Goal: Entertainment & Leisure: Consume media (video, audio)

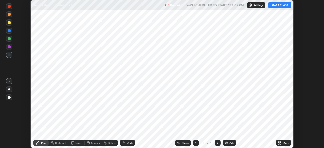
scroll to position [148, 323]
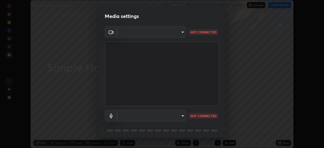
type input "6c2cbd707de14d6f22ad6aa38dcece7be3c4addb00b53b9d4bb55d2e14cdbb5a"
type input "c108463416e0f654911d3f2d5d8dc70540b561df972e8d28c90434f423b2e045"
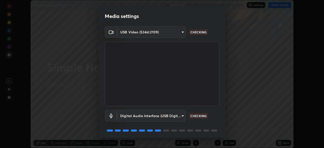
scroll to position [18, 0]
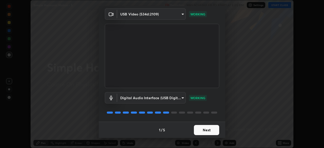
click at [211, 130] on button "Next" at bounding box center [206, 130] width 25 height 10
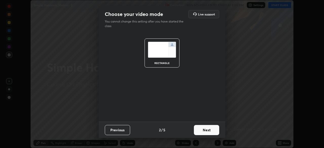
scroll to position [0, 0]
click at [212, 131] on button "Next" at bounding box center [206, 130] width 25 height 10
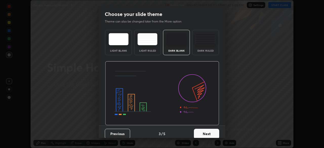
click at [213, 131] on button "Next" at bounding box center [206, 134] width 25 height 10
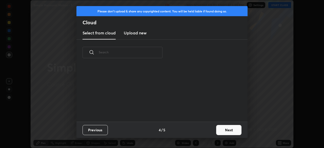
click at [225, 130] on button "Next" at bounding box center [228, 130] width 25 height 10
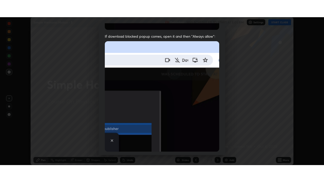
scroll to position [113, 0]
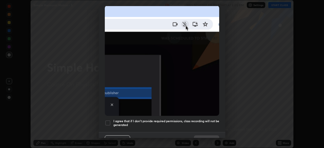
click at [143, 119] on h5 "I agree that if I don't provide required permissions, class recording will not …" at bounding box center [166, 123] width 106 height 8
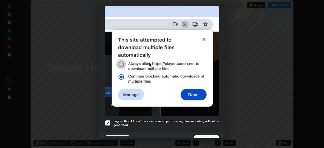
click at [211, 135] on button "Done" at bounding box center [206, 140] width 25 height 10
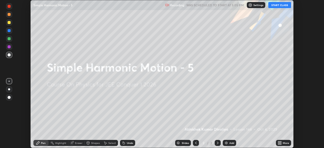
click at [278, 144] on icon at bounding box center [278, 143] width 1 height 1
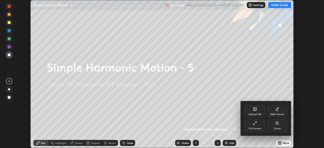
click at [255, 127] on div "Full screen" at bounding box center [254, 128] width 13 height 3
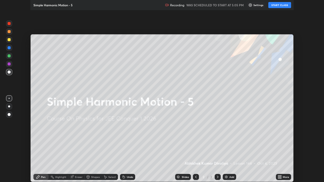
scroll to position [182, 324]
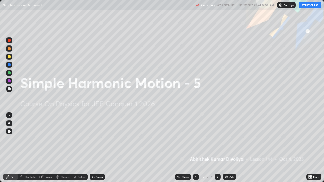
click at [313, 6] on button "START CLASS" at bounding box center [309, 5] width 23 height 6
click at [312, 5] on button "End Class" at bounding box center [311, 5] width 20 height 6
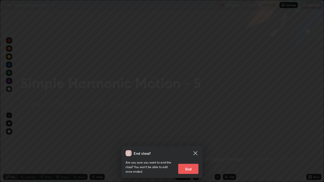
click at [197, 148] on icon at bounding box center [195, 153] width 4 height 4
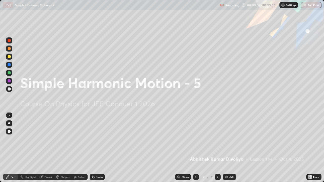
click at [9, 132] on div at bounding box center [9, 131] width 3 height 3
click at [9, 55] on div at bounding box center [9, 56] width 3 height 3
click at [227, 148] on img at bounding box center [226, 177] width 4 height 4
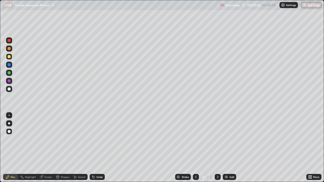
click at [64, 148] on div "Shapes" at bounding box center [65, 177] width 9 height 3
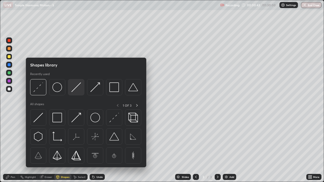
click at [78, 91] on img at bounding box center [76, 87] width 10 height 10
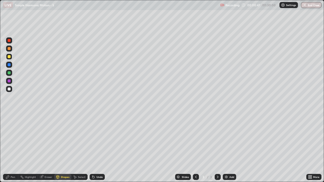
click at [10, 73] on div at bounding box center [9, 72] width 3 height 3
click at [65, 148] on div "Shapes" at bounding box center [62, 177] width 17 height 6
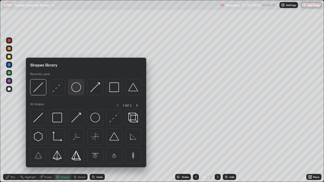
click at [76, 90] on img at bounding box center [76, 87] width 10 height 10
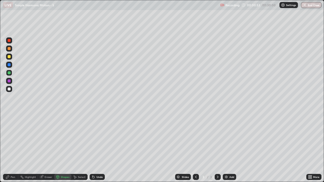
click at [14, 148] on div "Pen" at bounding box center [13, 177] width 5 height 3
click at [64, 148] on div "Shapes" at bounding box center [65, 177] width 9 height 3
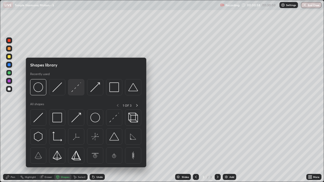
click at [74, 91] on img at bounding box center [76, 87] width 10 height 10
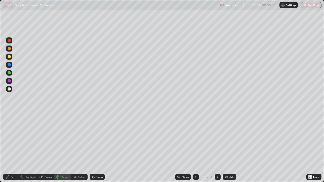
click at [10, 89] on div at bounding box center [9, 88] width 3 height 3
click at [11, 148] on div "Pen" at bounding box center [10, 177] width 15 height 6
click at [65, 148] on div "Shapes" at bounding box center [62, 177] width 17 height 6
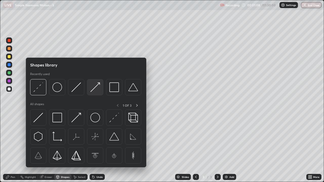
click at [95, 90] on img at bounding box center [95, 87] width 10 height 10
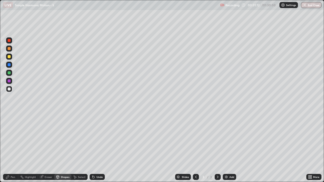
click at [14, 148] on div "Pen" at bounding box center [10, 177] width 15 height 6
click at [64, 148] on div "Shapes" at bounding box center [65, 177] width 9 height 3
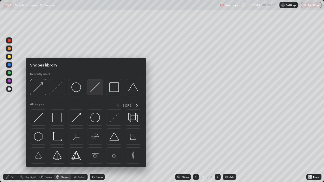
click at [99, 88] on img at bounding box center [95, 87] width 10 height 10
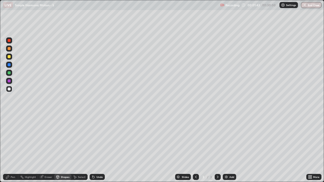
click at [10, 92] on div at bounding box center [9, 89] width 6 height 6
click at [66, 148] on div "Shapes" at bounding box center [65, 177] width 9 height 3
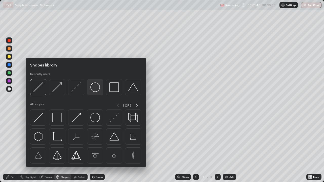
click at [96, 88] on img at bounding box center [95, 87] width 10 height 10
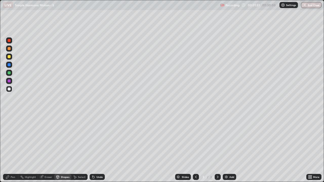
click at [64, 148] on div "Shapes" at bounding box center [65, 177] width 9 height 3
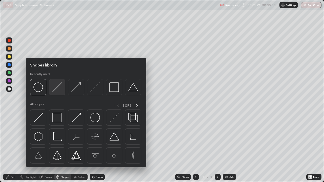
click at [60, 93] on div at bounding box center [57, 87] width 16 height 16
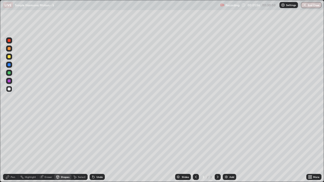
click at [11, 148] on div "Pen" at bounding box center [13, 177] width 5 height 3
click at [63, 148] on div "Shapes" at bounding box center [62, 177] width 17 height 6
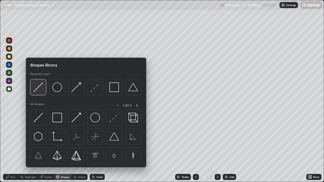
click at [42, 93] on div at bounding box center [38, 87] width 16 height 16
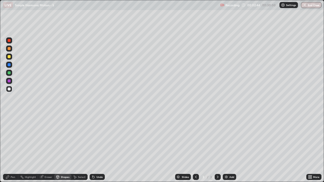
click at [64, 148] on div "Shapes" at bounding box center [65, 177] width 9 height 3
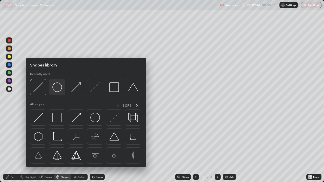
click at [60, 88] on img at bounding box center [57, 87] width 10 height 10
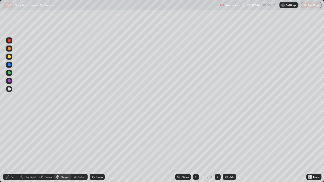
click at [10, 74] on div at bounding box center [9, 72] width 3 height 3
click at [62, 148] on div "Shapes" at bounding box center [65, 177] width 9 height 3
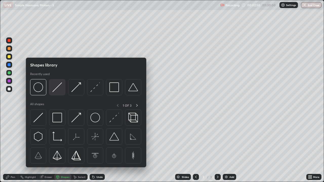
click at [61, 90] on img at bounding box center [57, 87] width 10 height 10
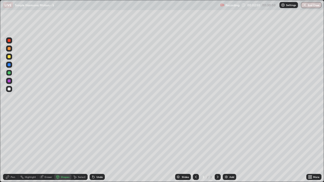
click at [11, 90] on div at bounding box center [9, 89] width 6 height 6
click at [14, 148] on div "Pen" at bounding box center [10, 177] width 15 height 6
click at [8, 49] on div at bounding box center [9, 48] width 3 height 3
click at [9, 90] on div at bounding box center [9, 88] width 3 height 3
click at [227, 148] on img at bounding box center [226, 177] width 4 height 4
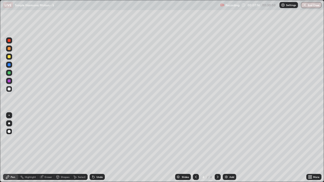
click at [65, 148] on div "Shapes" at bounding box center [65, 177] width 9 height 3
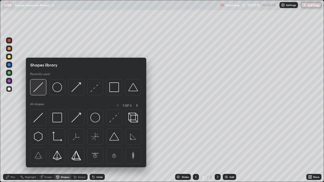
click at [42, 89] on img at bounding box center [38, 87] width 10 height 10
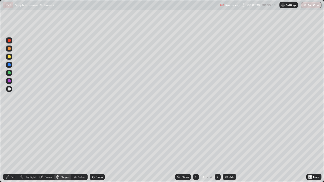
click at [65, 148] on div "Shapes" at bounding box center [65, 177] width 9 height 3
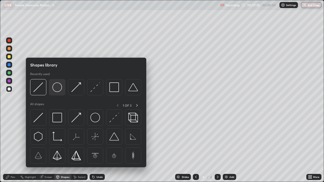
click at [58, 91] on img at bounding box center [57, 87] width 10 height 10
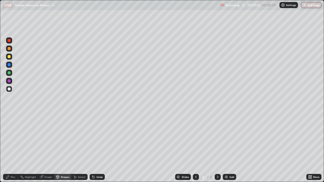
click at [13, 148] on div "Pen" at bounding box center [13, 177] width 5 height 3
click at [65, 148] on div "Shapes" at bounding box center [62, 177] width 17 height 6
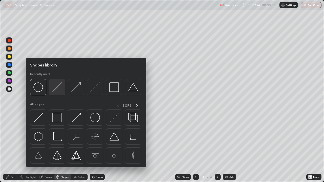
click at [59, 93] on div at bounding box center [57, 87] width 16 height 16
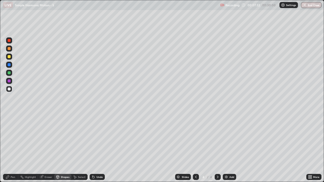
click at [64, 148] on div "Shapes" at bounding box center [62, 177] width 17 height 6
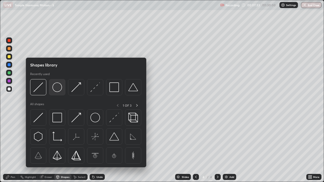
click at [58, 91] on img at bounding box center [57, 87] width 10 height 10
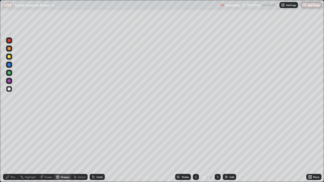
click at [13, 148] on div "Pen" at bounding box center [10, 177] width 15 height 6
click at [9, 50] on div at bounding box center [9, 48] width 3 height 3
click at [66, 148] on div "Shapes" at bounding box center [65, 177] width 9 height 3
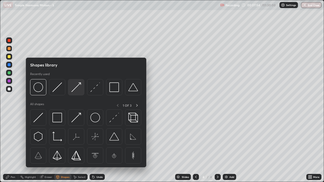
click at [75, 91] on img at bounding box center [76, 87] width 10 height 10
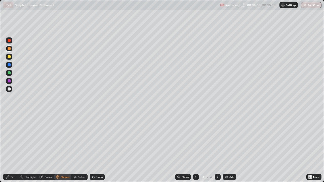
click at [12, 148] on div "Pen" at bounding box center [13, 177] width 5 height 3
click at [65, 148] on div "Shapes" at bounding box center [65, 177] width 9 height 3
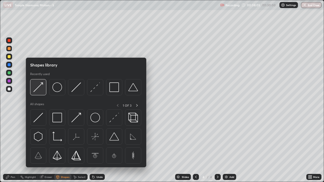
click at [41, 93] on div at bounding box center [38, 87] width 16 height 16
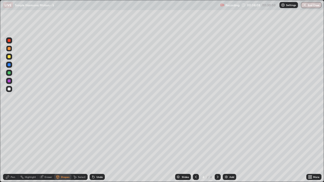
click at [13, 148] on div "Pen" at bounding box center [13, 177] width 5 height 3
click at [62, 148] on div "Shapes" at bounding box center [62, 177] width 17 height 6
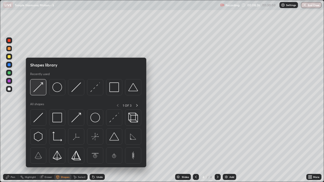
click at [45, 90] on div at bounding box center [38, 87] width 16 height 16
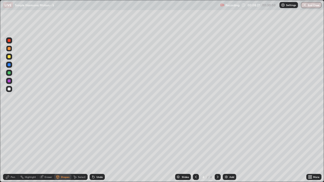
click at [10, 75] on div at bounding box center [9, 73] width 6 height 6
click at [10, 148] on div "Pen" at bounding box center [10, 177] width 15 height 6
click at [64, 148] on div "Shapes" at bounding box center [65, 177] width 9 height 3
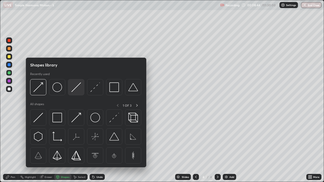
click at [74, 89] on img at bounding box center [76, 87] width 10 height 10
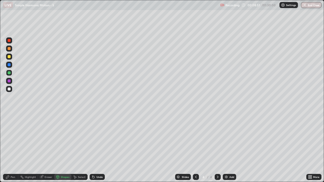
click at [11, 148] on div "Pen" at bounding box center [13, 177] width 5 height 3
click at [10, 88] on div at bounding box center [9, 88] width 3 height 3
click at [9, 49] on div at bounding box center [9, 48] width 3 height 3
click at [10, 41] on div at bounding box center [9, 40] width 3 height 3
click at [63, 148] on div "Shapes" at bounding box center [65, 177] width 9 height 3
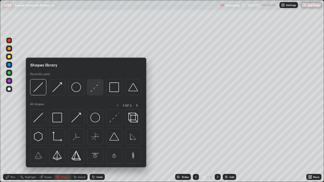
click at [98, 87] on img at bounding box center [95, 87] width 10 height 10
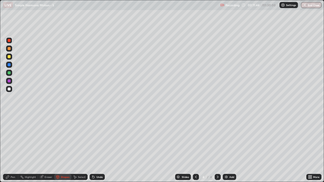
click at [10, 90] on div at bounding box center [9, 89] width 6 height 6
click at [13, 148] on div "Pen" at bounding box center [13, 177] width 5 height 3
click at [226, 148] on img at bounding box center [226, 177] width 4 height 4
click at [48, 148] on div "Eraser" at bounding box center [48, 177] width 8 height 3
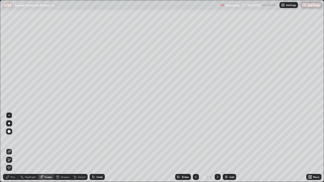
click at [62, 148] on div "Shapes" at bounding box center [65, 177] width 9 height 3
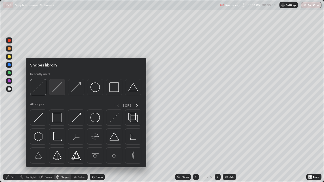
click at [59, 91] on img at bounding box center [57, 87] width 10 height 10
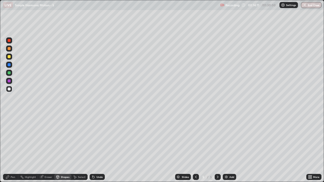
click at [10, 73] on div at bounding box center [9, 72] width 3 height 3
click at [14, 148] on div "Pen" at bounding box center [13, 177] width 5 height 3
click at [10, 58] on div at bounding box center [9, 57] width 6 height 6
click at [10, 81] on div at bounding box center [9, 80] width 3 height 3
click at [66, 148] on div "Shapes" at bounding box center [65, 177] width 9 height 3
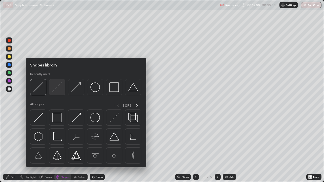
click at [60, 90] on img at bounding box center [57, 87] width 10 height 10
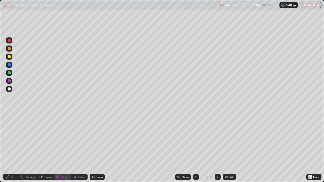
click at [12, 148] on div "Pen" at bounding box center [13, 177] width 5 height 3
click at [9, 89] on div at bounding box center [9, 88] width 3 height 3
click at [65, 148] on div "Shapes" at bounding box center [65, 177] width 9 height 3
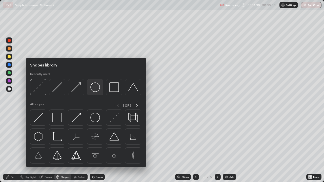
click at [97, 88] on img at bounding box center [95, 87] width 10 height 10
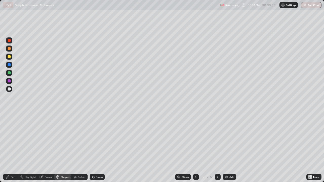
click at [13, 148] on div "Pen" at bounding box center [13, 177] width 5 height 3
click at [66, 148] on div "Shapes" at bounding box center [65, 177] width 9 height 3
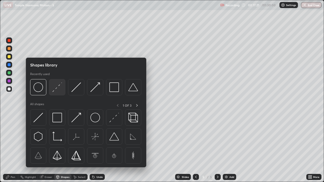
click at [58, 90] on img at bounding box center [57, 87] width 10 height 10
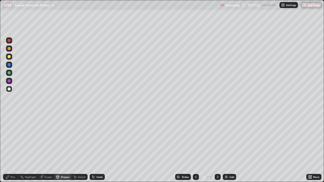
click at [10, 73] on div at bounding box center [9, 72] width 3 height 3
click at [13, 148] on div "Pen" at bounding box center [13, 177] width 5 height 3
click at [226, 148] on img at bounding box center [226, 177] width 4 height 4
click at [63, 148] on div "Shapes" at bounding box center [62, 177] width 17 height 6
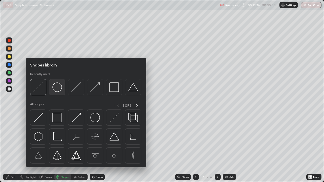
click at [58, 85] on img at bounding box center [57, 87] width 10 height 10
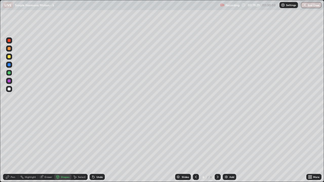
click at [14, 148] on div "Pen" at bounding box center [10, 177] width 15 height 6
click at [61, 148] on div "Shapes" at bounding box center [65, 177] width 9 height 3
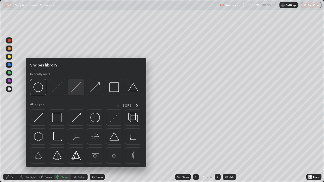
click at [77, 88] on img at bounding box center [76, 87] width 10 height 10
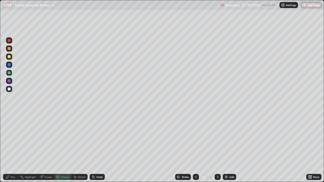
click at [9, 48] on div at bounding box center [9, 48] width 3 height 3
click at [14, 148] on div "Pen" at bounding box center [13, 177] width 5 height 3
click at [10, 89] on div at bounding box center [9, 88] width 3 height 3
click at [64, 148] on div "Shapes" at bounding box center [62, 177] width 17 height 6
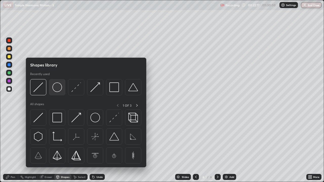
click at [57, 89] on img at bounding box center [57, 87] width 10 height 10
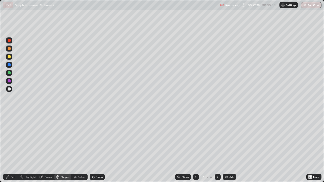
click at [6, 58] on div at bounding box center [9, 57] width 6 height 6
click at [100, 148] on div "Undo" at bounding box center [99, 177] width 6 height 3
click at [12, 148] on div "Pen" at bounding box center [13, 177] width 5 height 3
click at [63, 148] on div "Shapes" at bounding box center [65, 177] width 9 height 3
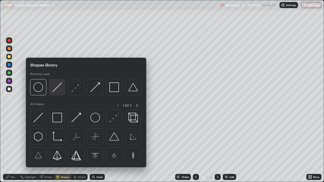
click at [56, 92] on img at bounding box center [57, 87] width 10 height 10
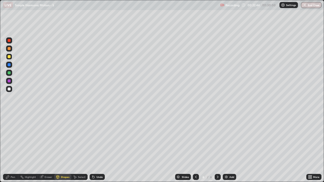
click at [9, 50] on div at bounding box center [9, 48] width 3 height 3
click at [102, 148] on div "Undo" at bounding box center [97, 177] width 15 height 6
click at [97, 148] on div "Undo" at bounding box center [99, 177] width 6 height 3
click at [12, 148] on div "Pen" at bounding box center [13, 177] width 5 height 3
click at [63, 148] on div "Shapes" at bounding box center [65, 177] width 9 height 3
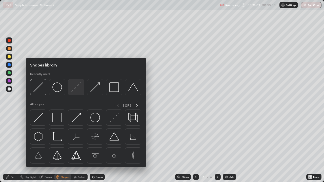
click at [78, 91] on img at bounding box center [76, 87] width 10 height 10
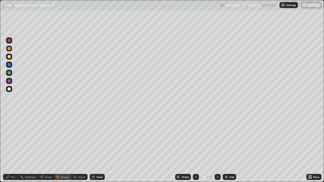
click at [9, 89] on div at bounding box center [9, 88] width 3 height 3
click at [13, 148] on div "Pen" at bounding box center [13, 177] width 5 height 3
click at [10, 74] on div at bounding box center [9, 72] width 3 height 3
click at [225, 148] on div "Add" at bounding box center [228, 177] width 13 height 6
click at [9, 57] on div at bounding box center [9, 56] width 3 height 3
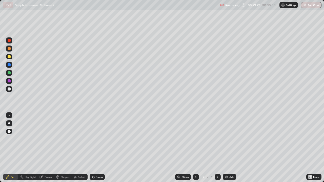
click at [63, 148] on div "Shapes" at bounding box center [65, 177] width 9 height 3
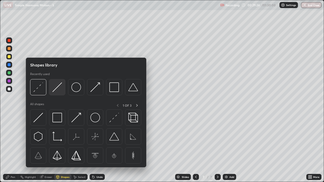
click at [61, 90] on img at bounding box center [57, 87] width 10 height 10
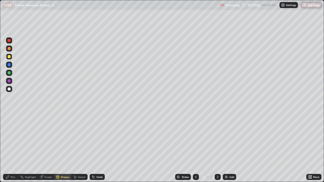
click at [14, 148] on div "Pen" at bounding box center [10, 177] width 15 height 6
click at [9, 89] on div at bounding box center [9, 88] width 3 height 3
click at [63, 148] on div "Shapes" at bounding box center [65, 177] width 9 height 3
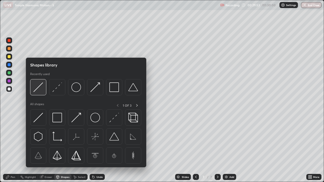
click at [41, 91] on img at bounding box center [38, 87] width 10 height 10
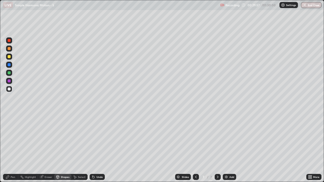
click at [13, 148] on div "Pen" at bounding box center [10, 177] width 15 height 6
click at [9, 74] on div at bounding box center [9, 72] width 3 height 3
click at [98, 148] on div "Undo" at bounding box center [99, 177] width 6 height 3
click at [100, 148] on div "Undo" at bounding box center [99, 177] width 6 height 3
click at [101, 148] on div "Undo" at bounding box center [99, 177] width 6 height 3
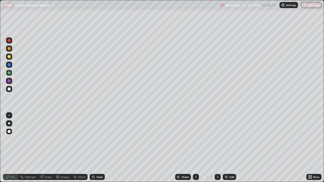
click at [100, 148] on div "Undo" at bounding box center [97, 177] width 15 height 6
click at [9, 89] on div at bounding box center [9, 88] width 3 height 3
click at [9, 49] on div at bounding box center [9, 48] width 3 height 3
click at [10, 89] on div at bounding box center [9, 88] width 3 height 3
click at [226, 148] on img at bounding box center [226, 177] width 4 height 4
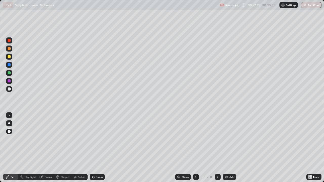
click at [64, 148] on div "Shapes" at bounding box center [65, 177] width 9 height 3
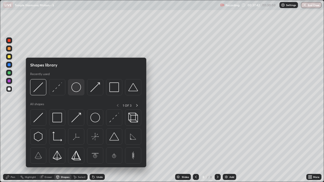
click at [75, 90] on img at bounding box center [76, 87] width 10 height 10
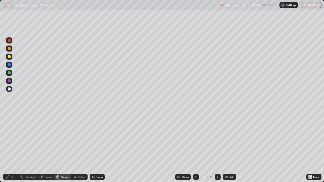
click at [61, 148] on div "Shapes" at bounding box center [65, 177] width 9 height 3
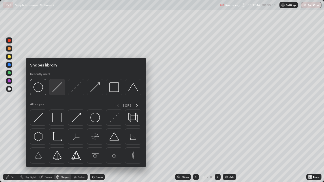
click at [59, 92] on div at bounding box center [57, 87] width 16 height 16
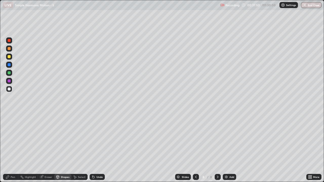
click at [14, 148] on div "Pen" at bounding box center [10, 177] width 15 height 6
click at [9, 74] on div at bounding box center [9, 72] width 3 height 3
click at [63, 148] on div "Shapes" at bounding box center [65, 177] width 9 height 3
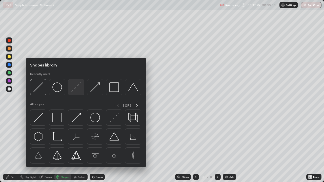
click at [75, 91] on img at bounding box center [76, 87] width 10 height 10
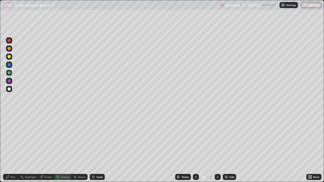
click at [11, 148] on div "Pen" at bounding box center [13, 177] width 5 height 3
click at [7, 49] on div at bounding box center [9, 49] width 6 height 6
click at [227, 148] on img at bounding box center [226, 177] width 4 height 4
click at [10, 57] on div at bounding box center [9, 56] width 3 height 3
click at [9, 89] on div at bounding box center [9, 88] width 3 height 3
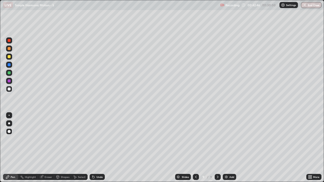
click at [64, 148] on div "Shapes" at bounding box center [62, 177] width 17 height 6
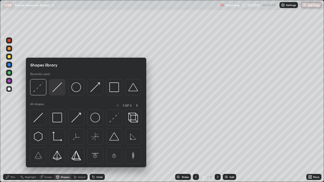
click at [62, 90] on img at bounding box center [57, 87] width 10 height 10
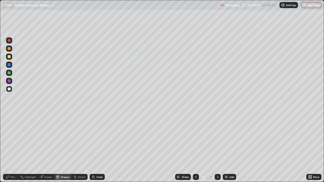
click at [10, 50] on div at bounding box center [9, 49] width 6 height 6
click at [64, 148] on div "Shapes" at bounding box center [65, 177] width 9 height 3
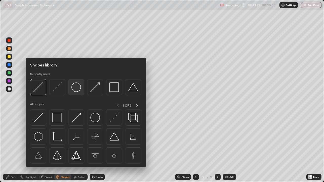
click at [79, 90] on img at bounding box center [76, 87] width 10 height 10
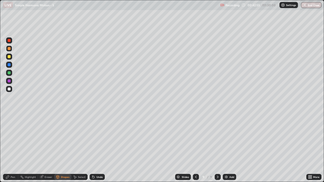
click at [63, 148] on div "Shapes" at bounding box center [65, 177] width 9 height 3
click at [48, 148] on div "Eraser" at bounding box center [48, 177] width 8 height 3
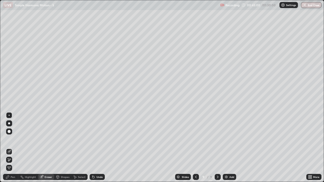
click at [12, 148] on div "Pen" at bounding box center [10, 177] width 15 height 6
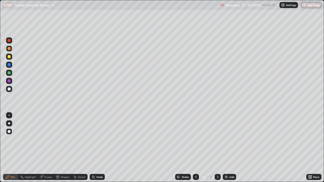
click at [9, 91] on div at bounding box center [9, 89] width 6 height 6
click at [65, 148] on div "Shapes" at bounding box center [65, 177] width 9 height 3
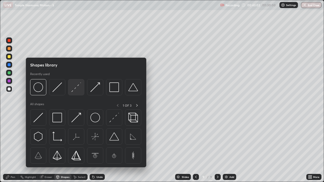
click at [76, 90] on img at bounding box center [76, 87] width 10 height 10
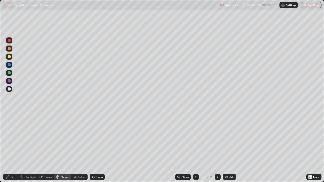
click at [10, 148] on div "Pen" at bounding box center [10, 177] width 15 height 6
click at [10, 72] on div at bounding box center [9, 72] width 3 height 3
click at [9, 75] on div at bounding box center [9, 73] width 6 height 6
click at [9, 91] on div at bounding box center [9, 89] width 6 height 6
click at [9, 73] on div at bounding box center [9, 72] width 3 height 3
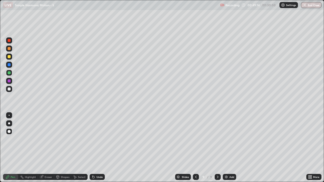
click at [197, 148] on div at bounding box center [196, 177] width 6 height 6
click at [196, 148] on icon at bounding box center [196, 177] width 4 height 4
click at [217, 148] on icon at bounding box center [217, 177] width 4 height 4
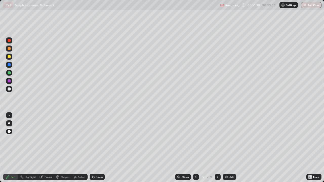
click at [228, 148] on div "Add" at bounding box center [228, 177] width 13 height 6
click at [63, 148] on div "Shapes" at bounding box center [65, 177] width 9 height 3
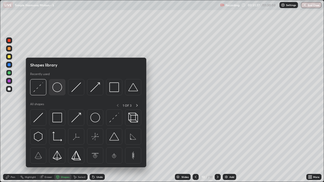
click at [60, 90] on img at bounding box center [57, 87] width 10 height 10
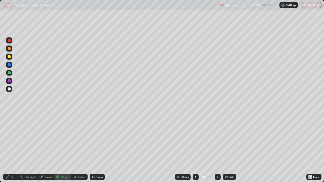
click at [10, 57] on div at bounding box center [9, 56] width 3 height 3
click at [13, 148] on div "Pen" at bounding box center [13, 177] width 5 height 3
click at [65, 148] on div "Shapes" at bounding box center [65, 177] width 9 height 3
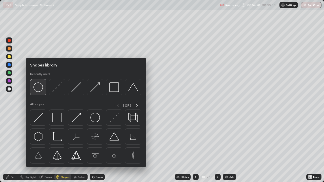
click at [35, 90] on img at bounding box center [38, 87] width 10 height 10
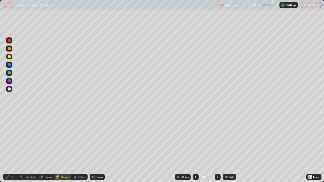
click at [9, 89] on div at bounding box center [9, 88] width 3 height 3
click at [64, 148] on div "Shapes" at bounding box center [65, 177] width 9 height 3
click at [97, 148] on div "Undo" at bounding box center [99, 177] width 6 height 3
click at [63, 148] on div "Shapes" at bounding box center [65, 177] width 9 height 3
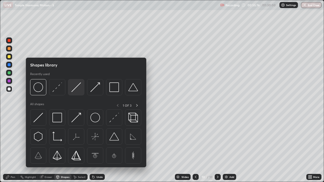
click at [75, 93] on div at bounding box center [76, 87] width 16 height 16
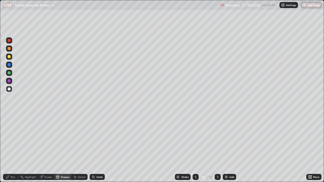
click at [12, 148] on div "Pen" at bounding box center [13, 177] width 5 height 3
click at [10, 74] on div at bounding box center [9, 73] width 6 height 6
click at [65, 148] on div "Shapes" at bounding box center [62, 177] width 17 height 6
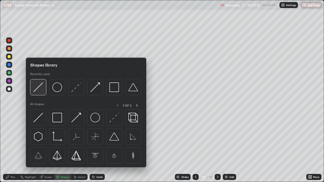
click at [39, 87] on img at bounding box center [38, 87] width 10 height 10
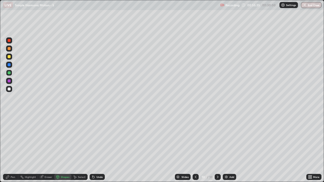
click at [13, 148] on div "Pen" at bounding box center [13, 177] width 5 height 3
click at [9, 49] on div at bounding box center [9, 48] width 3 height 3
click at [65, 148] on div "Shapes" at bounding box center [65, 177] width 9 height 3
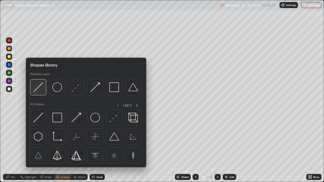
click at [41, 90] on img at bounding box center [38, 87] width 10 height 10
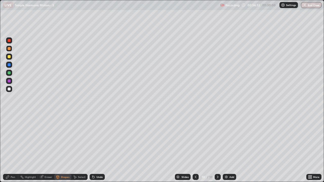
click at [13, 148] on div "Pen" at bounding box center [13, 177] width 5 height 3
click at [63, 148] on div "Shapes" at bounding box center [65, 177] width 9 height 3
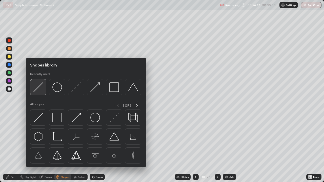
click at [40, 91] on img at bounding box center [38, 87] width 10 height 10
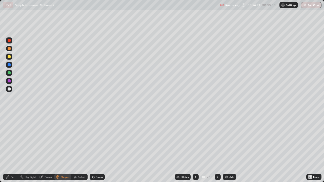
click at [9, 148] on div "Pen" at bounding box center [10, 177] width 15 height 6
click at [9, 89] on div at bounding box center [9, 88] width 3 height 3
click at [9, 41] on div at bounding box center [9, 40] width 3 height 3
click at [47, 148] on div "Eraser" at bounding box center [48, 177] width 8 height 3
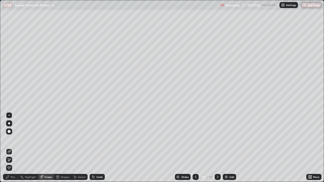
click at [10, 148] on div "Pen" at bounding box center [10, 177] width 15 height 6
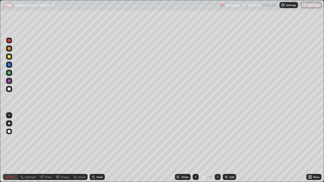
click at [65, 148] on div "Shapes" at bounding box center [65, 177] width 9 height 3
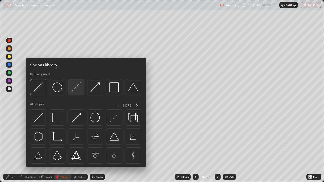
click at [79, 88] on img at bounding box center [76, 87] width 10 height 10
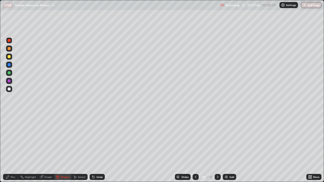
click at [64, 148] on div "Shapes" at bounding box center [65, 177] width 9 height 3
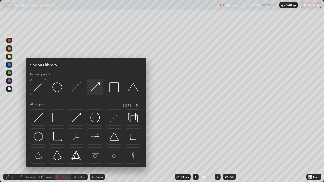
click at [95, 90] on img at bounding box center [95, 87] width 10 height 10
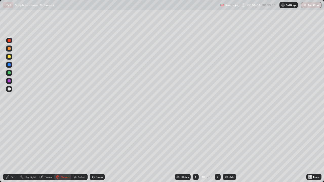
click at [13, 148] on div "Pen" at bounding box center [13, 177] width 5 height 3
click at [11, 65] on div at bounding box center [9, 65] width 6 height 6
click at [63, 148] on div "Shapes" at bounding box center [65, 177] width 9 height 3
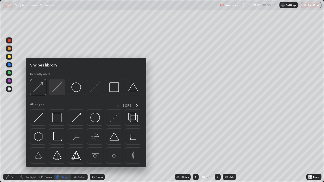
click at [58, 91] on img at bounding box center [57, 87] width 10 height 10
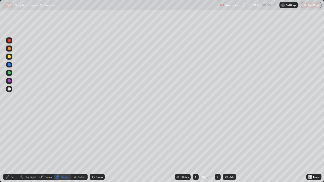
click at [11, 148] on div "Pen" at bounding box center [13, 177] width 5 height 3
click at [101, 148] on div "Undo" at bounding box center [99, 177] width 6 height 3
click at [101, 148] on div "Undo" at bounding box center [97, 177] width 15 height 6
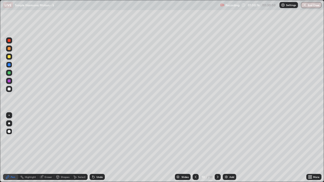
click at [101, 148] on div "Undo" at bounding box center [97, 177] width 15 height 6
click at [101, 148] on div "Undo" at bounding box center [99, 177] width 6 height 3
click at [102, 148] on div "Undo" at bounding box center [97, 177] width 15 height 6
click at [10, 89] on div at bounding box center [9, 88] width 3 height 3
click at [98, 148] on div "Undo" at bounding box center [99, 177] width 6 height 3
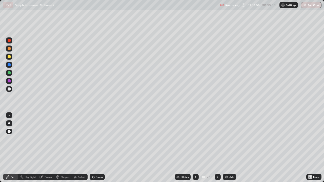
click at [96, 148] on div "Undo" at bounding box center [99, 177] width 6 height 3
click at [93, 148] on icon at bounding box center [93, 177] width 2 height 2
click at [94, 148] on icon at bounding box center [93, 177] width 4 height 4
click at [95, 148] on div "Undo" at bounding box center [97, 177] width 15 height 6
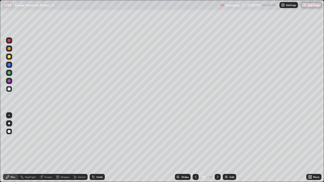
click at [95, 148] on div "Undo" at bounding box center [97, 177] width 15 height 6
click at [228, 148] on div "Add" at bounding box center [228, 177] width 13 height 6
click at [9, 57] on div at bounding box center [9, 56] width 3 height 3
click at [9, 73] on div at bounding box center [9, 72] width 3 height 3
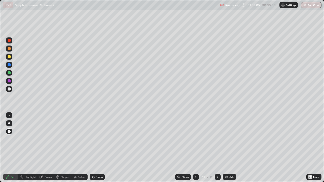
click at [9, 90] on div at bounding box center [9, 88] width 3 height 3
click at [9, 82] on div at bounding box center [9, 80] width 3 height 3
click at [10, 72] on div at bounding box center [9, 72] width 3 height 3
click at [9, 51] on div at bounding box center [9, 49] width 6 height 6
click at [49, 148] on div "Eraser" at bounding box center [48, 177] width 8 height 3
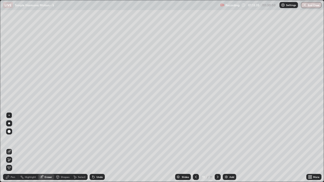
click at [48, 148] on div "Eraser" at bounding box center [46, 177] width 16 height 6
click at [227, 148] on img at bounding box center [226, 177] width 4 height 4
click at [61, 148] on div "Shapes" at bounding box center [65, 177] width 9 height 3
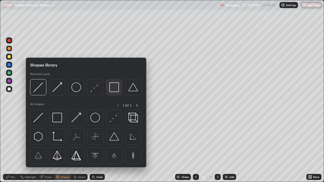
click at [114, 89] on img at bounding box center [114, 87] width 10 height 10
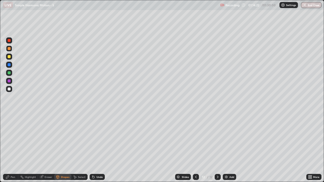
click at [65, 148] on div "Shapes" at bounding box center [65, 177] width 9 height 3
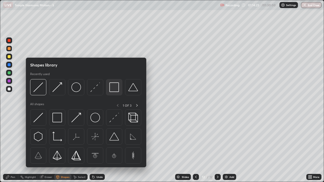
click at [116, 89] on img at bounding box center [114, 87] width 10 height 10
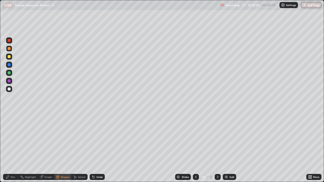
click at [10, 90] on div at bounding box center [9, 88] width 3 height 3
click at [66, 148] on div "Shapes" at bounding box center [62, 177] width 17 height 6
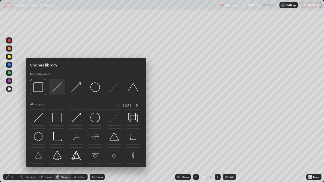
click at [57, 91] on img at bounding box center [57, 87] width 10 height 10
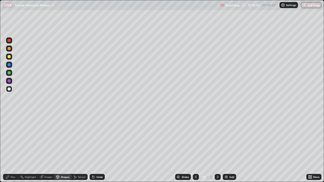
click at [14, 148] on div "Pen" at bounding box center [13, 177] width 5 height 3
click at [10, 74] on div at bounding box center [9, 72] width 3 height 3
click at [10, 56] on div at bounding box center [9, 56] width 3 height 3
click at [64, 148] on div "Shapes" at bounding box center [65, 177] width 9 height 3
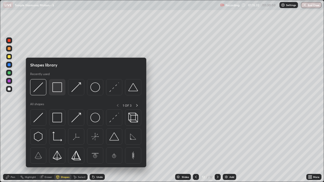
click at [55, 90] on img at bounding box center [57, 87] width 10 height 10
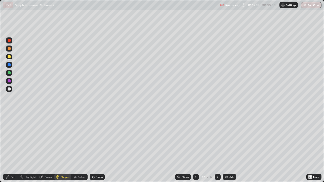
click at [15, 148] on div "Pen" at bounding box center [10, 177] width 15 height 6
click at [9, 89] on div at bounding box center [9, 88] width 3 height 3
click at [226, 148] on img at bounding box center [226, 177] width 4 height 4
click at [10, 74] on div at bounding box center [9, 72] width 3 height 3
click at [9, 89] on div at bounding box center [9, 88] width 3 height 3
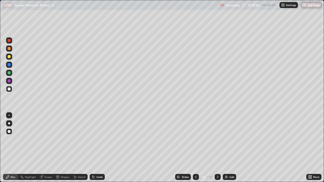
click at [67, 148] on div "Shapes" at bounding box center [65, 177] width 9 height 3
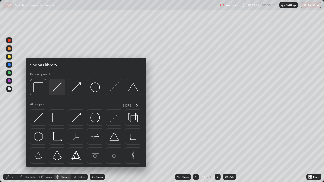
click at [58, 92] on div at bounding box center [57, 87] width 16 height 16
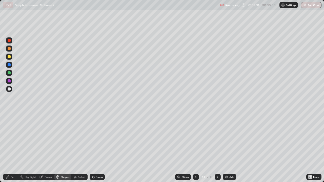
click at [13, 148] on div "Pen" at bounding box center [13, 177] width 5 height 3
click at [9, 57] on div at bounding box center [9, 56] width 3 height 3
click at [65, 148] on div "Shapes" at bounding box center [62, 177] width 17 height 6
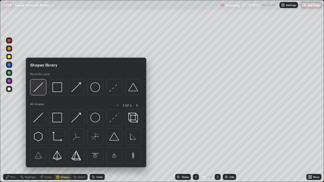
click at [42, 91] on img at bounding box center [38, 87] width 10 height 10
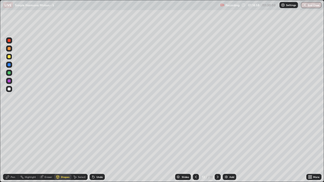
click at [12, 148] on div "Pen" at bounding box center [13, 177] width 5 height 3
click at [9, 73] on div at bounding box center [9, 72] width 3 height 3
click at [49, 148] on div "Eraser" at bounding box center [48, 177] width 8 height 3
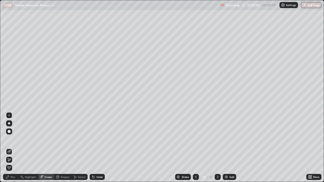
click at [14, 148] on div "Pen" at bounding box center [13, 177] width 5 height 3
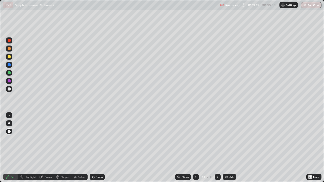
click at [228, 148] on div "Add" at bounding box center [228, 177] width 13 height 6
click at [10, 58] on div at bounding box center [9, 56] width 3 height 3
click at [63, 148] on div "Shapes" at bounding box center [65, 177] width 9 height 3
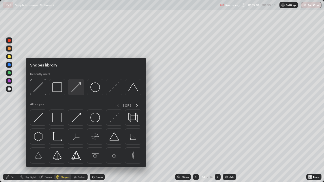
click at [77, 89] on img at bounding box center [76, 87] width 10 height 10
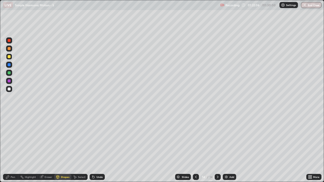
click at [12, 148] on div "Pen" at bounding box center [13, 177] width 5 height 3
click at [10, 89] on div at bounding box center [9, 88] width 3 height 3
click at [9, 73] on div at bounding box center [9, 72] width 3 height 3
click at [98, 148] on div "Undo" at bounding box center [99, 177] width 6 height 3
click at [99, 148] on div "Undo" at bounding box center [99, 177] width 6 height 3
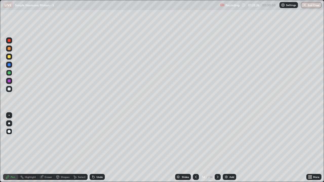
click at [100, 148] on div "Undo" at bounding box center [99, 177] width 6 height 3
click at [102, 148] on div "Undo" at bounding box center [99, 177] width 6 height 3
click at [99, 148] on div "Undo" at bounding box center [99, 177] width 6 height 3
click at [195, 148] on icon at bounding box center [196, 177] width 4 height 4
click at [195, 148] on icon at bounding box center [196, 177] width 2 height 3
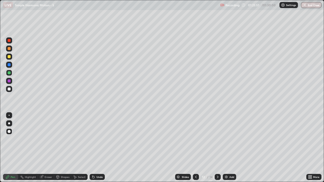
click at [195, 148] on icon at bounding box center [196, 177] width 4 height 4
click at [196, 148] on icon at bounding box center [196, 177] width 4 height 4
click at [197, 148] on div at bounding box center [196, 177] width 6 height 6
click at [198, 148] on div at bounding box center [196, 177] width 6 height 6
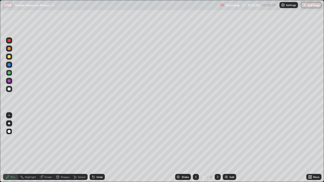
click at [217, 148] on icon at bounding box center [217, 177] width 4 height 4
click at [218, 148] on icon at bounding box center [217, 177] width 4 height 4
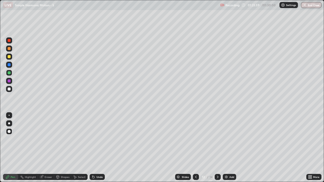
click at [218, 148] on div at bounding box center [217, 177] width 6 height 10
click at [217, 148] on div at bounding box center [217, 177] width 6 height 6
click at [8, 89] on div at bounding box center [9, 88] width 3 height 3
click at [226, 148] on div "Add" at bounding box center [228, 177] width 13 height 6
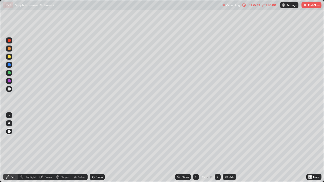
click at [10, 51] on div at bounding box center [9, 49] width 6 height 6
click at [63, 148] on div "Shapes" at bounding box center [65, 177] width 9 height 3
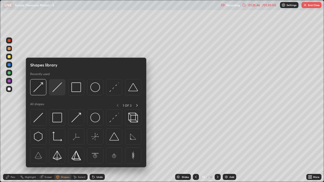
click at [58, 91] on img at bounding box center [57, 87] width 10 height 10
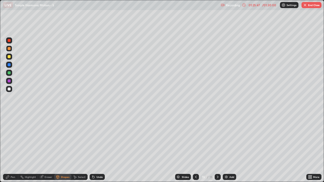
click at [10, 90] on div at bounding box center [9, 88] width 3 height 3
click at [13, 148] on div "Pen" at bounding box center [13, 177] width 5 height 3
click at [10, 73] on div at bounding box center [9, 72] width 3 height 3
click at [10, 56] on div at bounding box center [9, 56] width 3 height 3
click at [63, 148] on div "Shapes" at bounding box center [65, 177] width 9 height 3
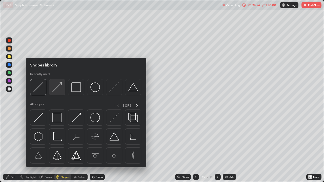
click at [56, 88] on img at bounding box center [57, 87] width 10 height 10
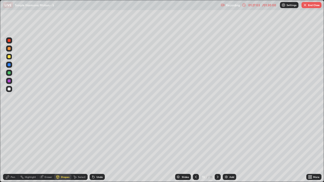
click at [12, 148] on div "Pen" at bounding box center [13, 177] width 5 height 3
click at [99, 148] on div "Undo" at bounding box center [99, 177] width 6 height 3
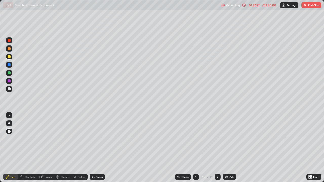
click at [9, 89] on div at bounding box center [9, 88] width 3 height 3
click at [9, 65] on div at bounding box center [9, 64] width 3 height 3
click at [195, 148] on icon at bounding box center [196, 177] width 4 height 4
click at [198, 148] on div at bounding box center [196, 177] width 6 height 6
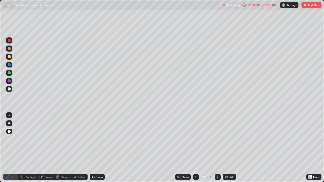
click at [195, 148] on icon at bounding box center [196, 177] width 4 height 4
click at [197, 148] on div at bounding box center [196, 177] width 6 height 6
click at [198, 148] on div at bounding box center [196, 177] width 6 height 6
click at [195, 148] on icon at bounding box center [196, 177] width 4 height 4
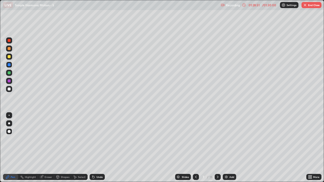
click at [217, 148] on icon at bounding box center [217, 177] width 4 height 4
click at [218, 148] on icon at bounding box center [218, 177] width 2 height 3
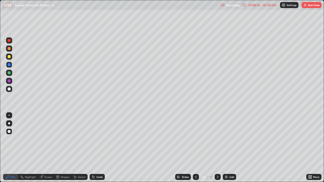
click at [217, 148] on icon at bounding box center [218, 177] width 2 height 3
click at [10, 90] on div at bounding box center [9, 88] width 3 height 3
click at [9, 49] on div at bounding box center [9, 48] width 3 height 3
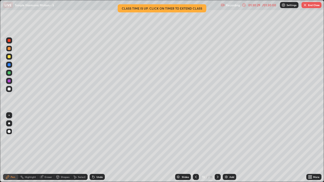
click at [62, 148] on div "Shapes" at bounding box center [62, 177] width 17 height 6
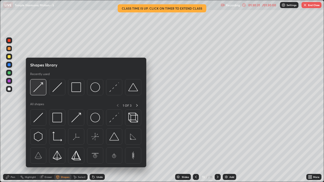
click at [39, 90] on img at bounding box center [38, 87] width 10 height 10
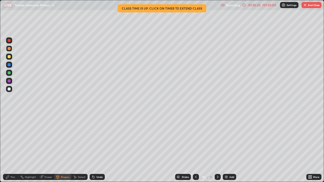
click at [9, 57] on div at bounding box center [9, 56] width 3 height 3
click at [13, 148] on div "Pen" at bounding box center [13, 177] width 5 height 3
click at [227, 148] on img at bounding box center [226, 177] width 4 height 4
click at [62, 148] on div "Shapes" at bounding box center [65, 177] width 9 height 3
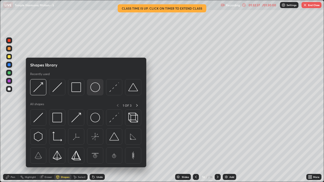
click at [94, 91] on img at bounding box center [95, 87] width 10 height 10
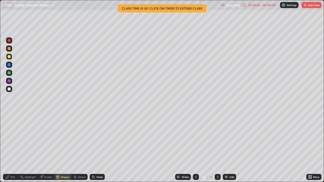
click at [62, 148] on div "Shapes" at bounding box center [65, 177] width 9 height 3
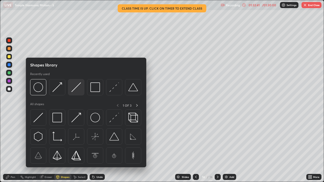
click at [74, 91] on img at bounding box center [76, 87] width 10 height 10
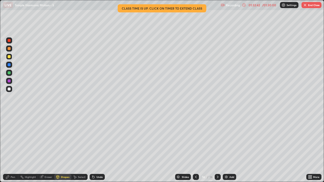
click at [10, 74] on div at bounding box center [9, 72] width 3 height 3
click at [61, 148] on div "Shapes" at bounding box center [62, 177] width 17 height 6
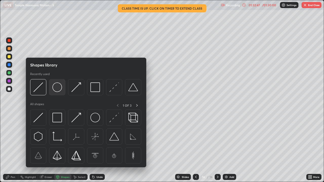
click at [58, 93] on div at bounding box center [57, 87] width 16 height 16
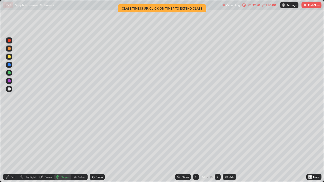
click at [65, 148] on div "Shapes" at bounding box center [65, 177] width 9 height 3
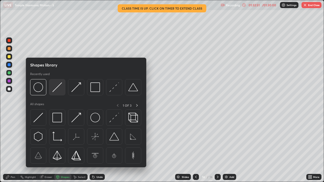
click at [58, 92] on img at bounding box center [57, 87] width 10 height 10
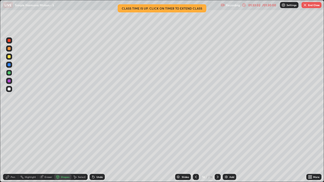
click at [47, 148] on div "Eraser" at bounding box center [48, 177] width 8 height 3
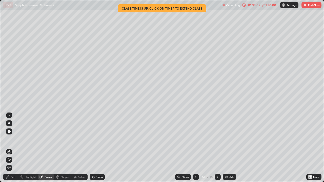
click at [13, 148] on div "Pen" at bounding box center [13, 177] width 5 height 3
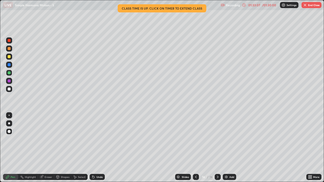
click at [9, 90] on div at bounding box center [9, 88] width 3 height 3
click at [9, 67] on div at bounding box center [9, 65] width 6 height 6
click at [9, 89] on div at bounding box center [9, 88] width 3 height 3
click at [229, 148] on div "Add" at bounding box center [231, 177] width 5 height 3
click at [10, 57] on div at bounding box center [9, 56] width 3 height 3
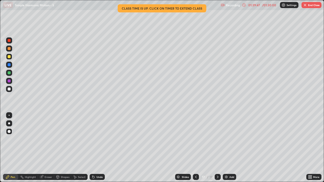
click at [11, 89] on div at bounding box center [9, 89] width 6 height 6
click at [9, 57] on div at bounding box center [9, 56] width 3 height 3
click at [9, 73] on div at bounding box center [9, 72] width 3 height 3
click at [225, 148] on img at bounding box center [226, 177] width 4 height 4
click at [10, 57] on div at bounding box center [9, 56] width 3 height 3
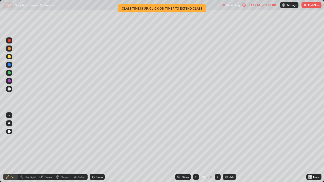
click at [9, 74] on div at bounding box center [9, 72] width 3 height 3
click at [99, 148] on div "Undo" at bounding box center [99, 177] width 6 height 3
click at [9, 90] on div at bounding box center [9, 88] width 3 height 3
click at [226, 148] on div "Add" at bounding box center [228, 177] width 13 height 6
click at [48, 148] on div "Eraser" at bounding box center [48, 177] width 8 height 3
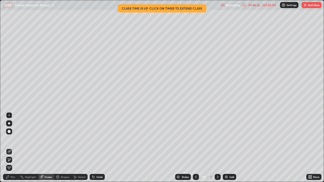
click at [14, 148] on div "Pen" at bounding box center [10, 177] width 15 height 6
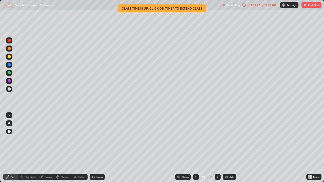
click at [8, 59] on div at bounding box center [9, 57] width 6 height 6
click at [9, 89] on div at bounding box center [9, 88] width 3 height 3
click at [9, 75] on div at bounding box center [9, 73] width 6 height 6
click at [99, 148] on div "Undo" at bounding box center [97, 177] width 15 height 6
click at [309, 6] on button "End Class" at bounding box center [311, 5] width 20 height 6
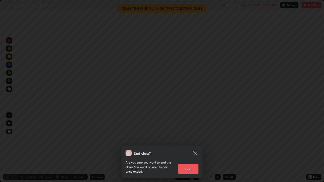
click at [184, 148] on button "End" at bounding box center [188, 169] width 20 height 10
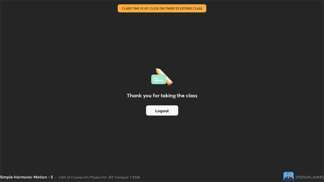
click at [170, 109] on button "Logout" at bounding box center [162, 110] width 32 height 10
